Goal: Find specific page/section: Find specific page/section

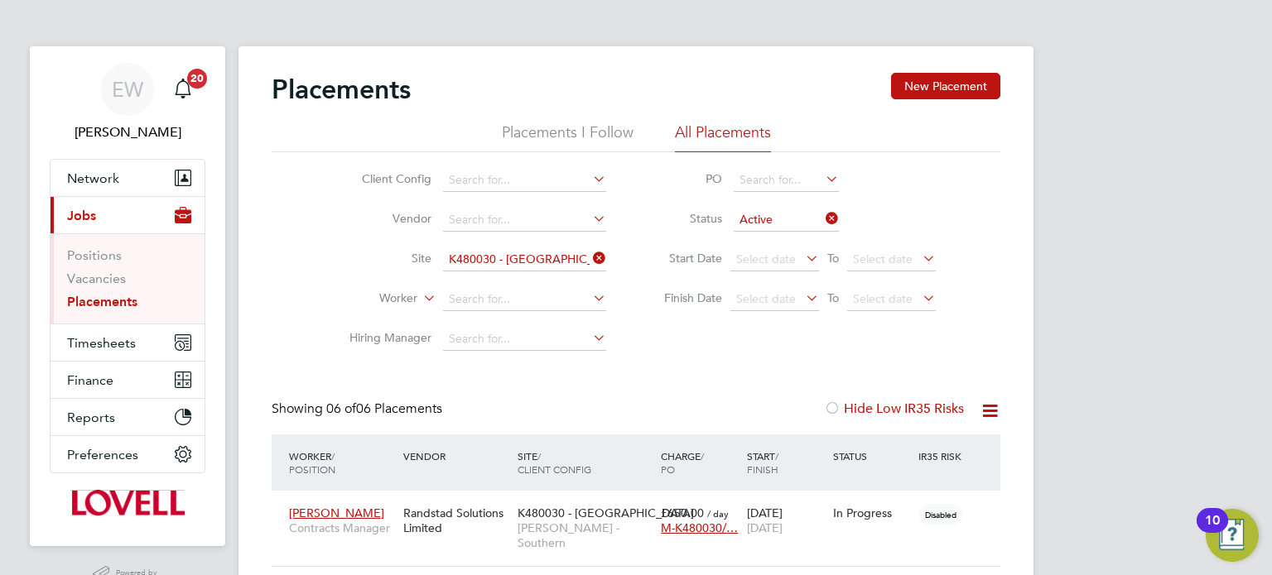
click at [118, 300] on link "Placements" at bounding box center [102, 302] width 70 height 16
click at [493, 308] on input at bounding box center [524, 299] width 163 height 23
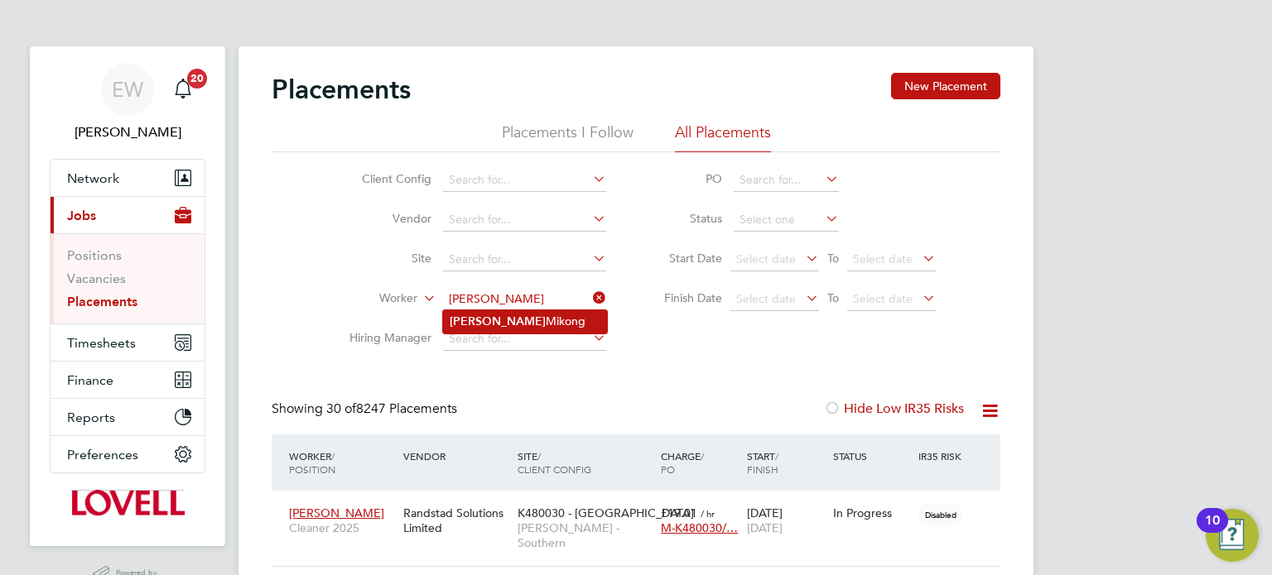
click at [531, 322] on li "Patrice Mikong" at bounding box center [525, 321] width 164 height 22
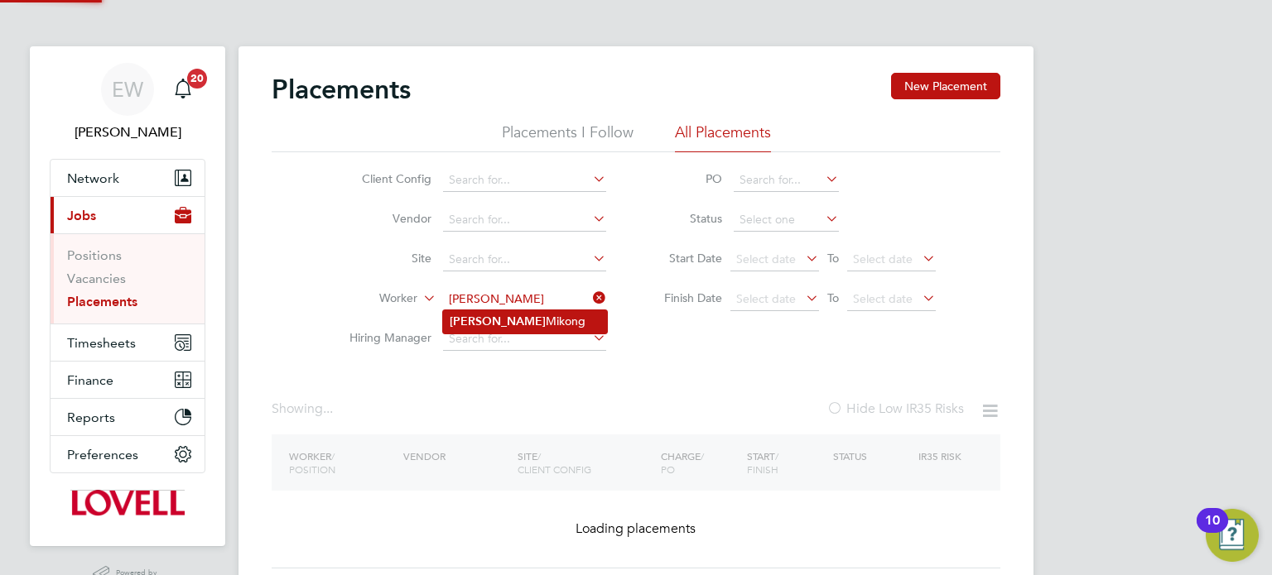
type input "[PERSON_NAME]"
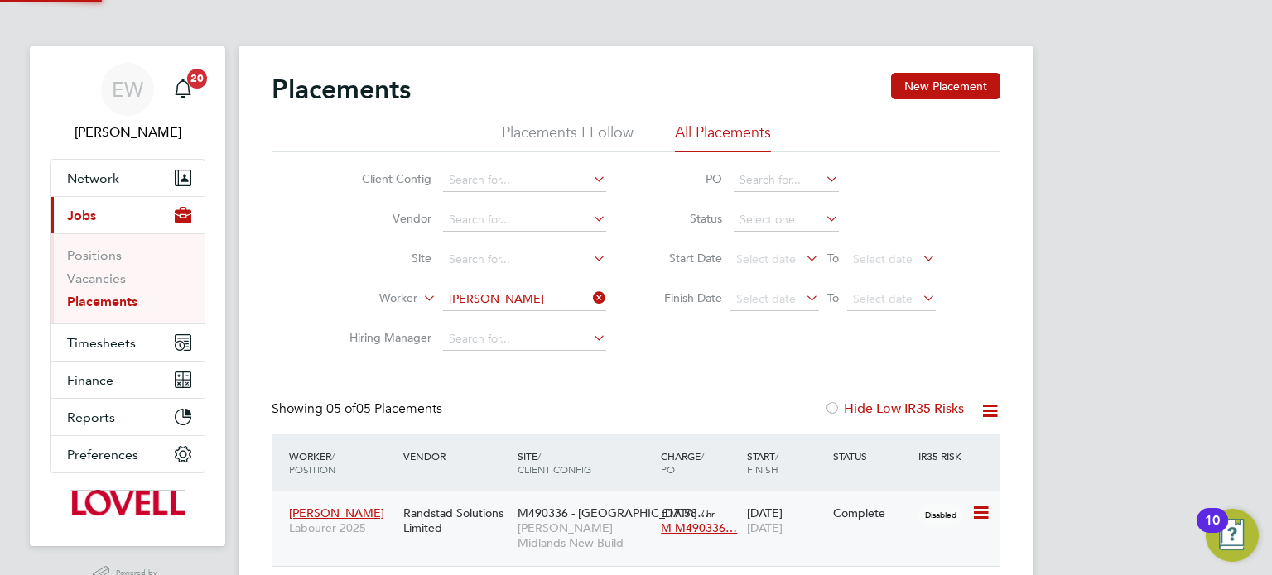
click at [495, 501] on div "Randstad Solutions Limited" at bounding box center [456, 521] width 114 height 46
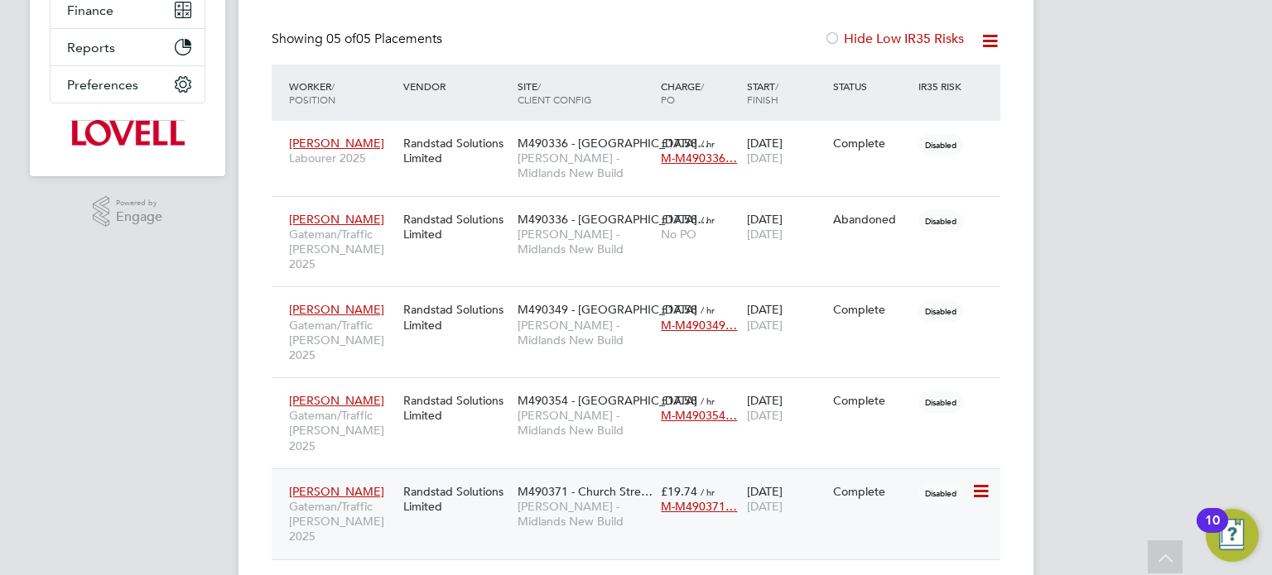
click at [555, 499] on span "[PERSON_NAME] - Midlands New Build" at bounding box center [584, 514] width 135 height 30
click at [513, 476] on div "M490371 - Church Stre… Lovell - Midlands New Build" at bounding box center [584, 507] width 143 height 62
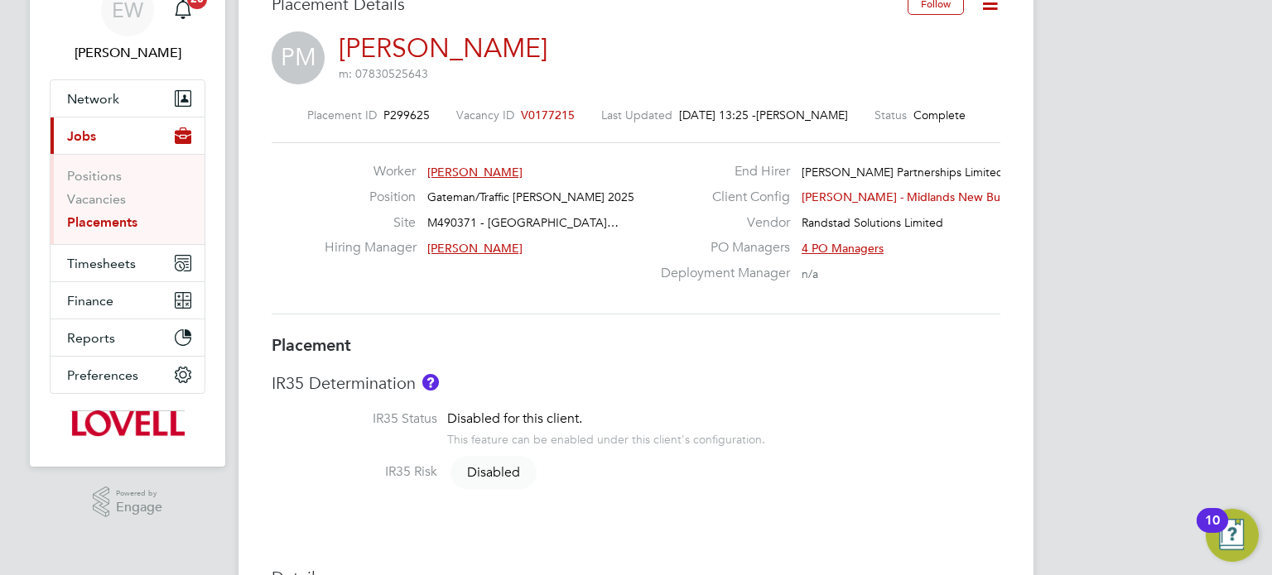
scroll to position [83, 0]
